Goal: Navigation & Orientation: Find specific page/section

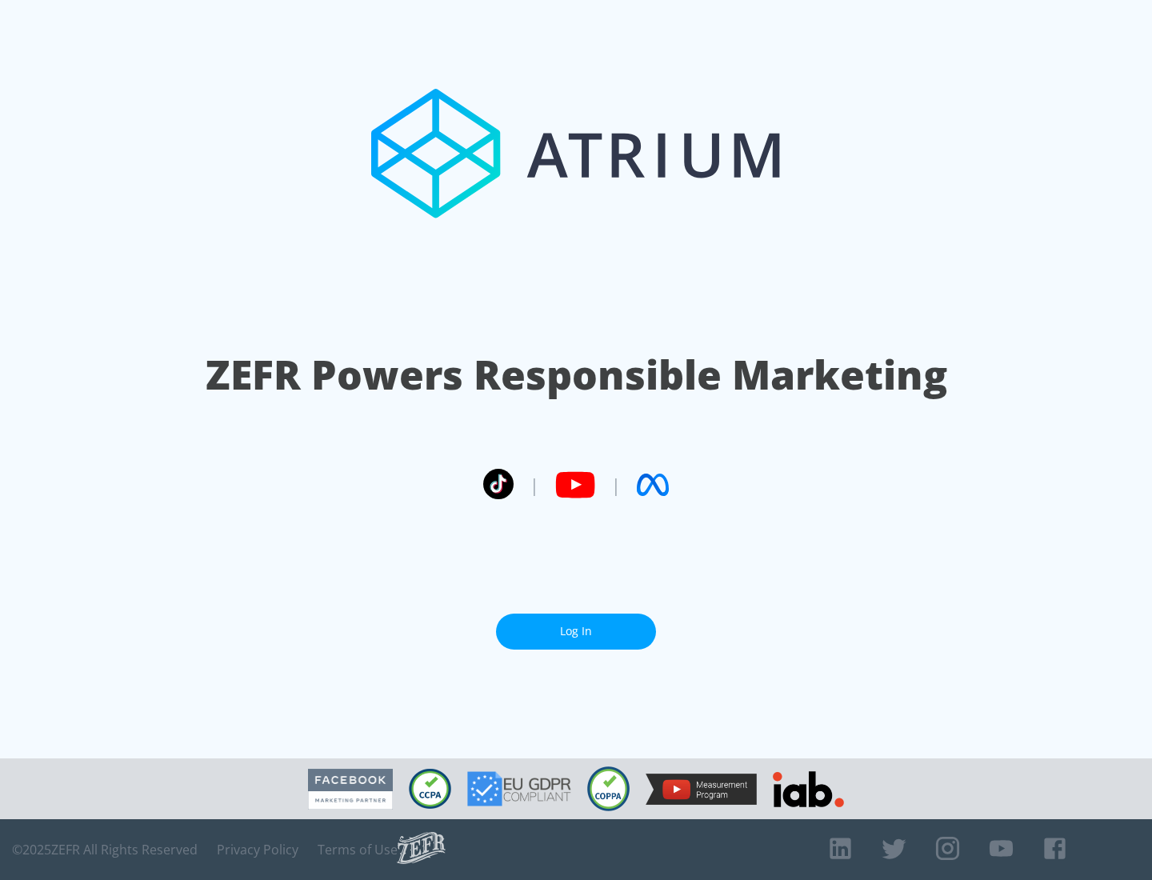
click at [576, 631] on link "Log In" at bounding box center [576, 632] width 160 height 36
